Goal: Find specific page/section: Find specific page/section

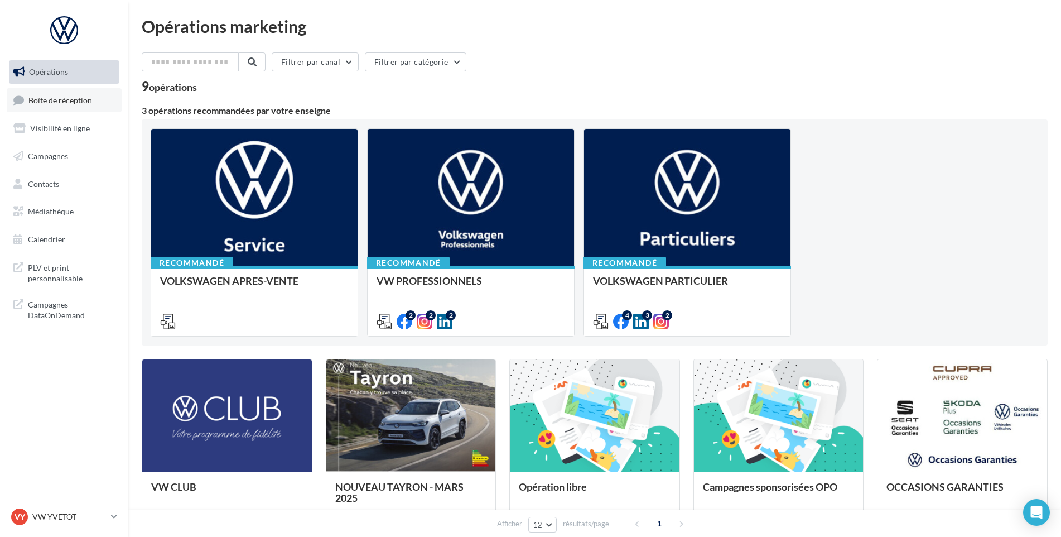
click at [108, 104] on link "Boîte de réception" at bounding box center [64, 100] width 115 height 24
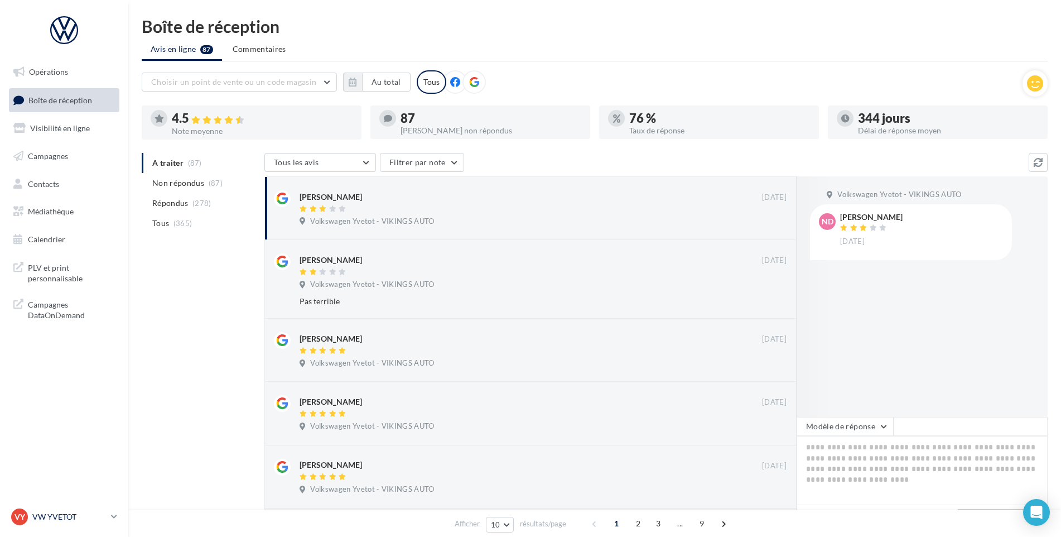
click at [90, 518] on p "VW YVETOT" at bounding box center [69, 516] width 74 height 11
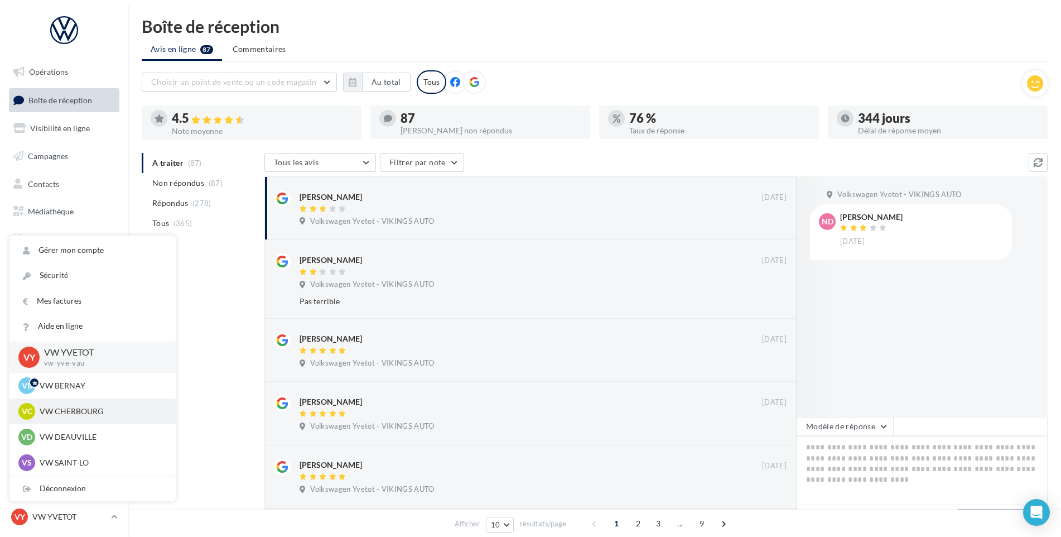
click at [97, 410] on p "VW CHERBOURG" at bounding box center [101, 411] width 123 height 11
